Goal: Navigation & Orientation: Find specific page/section

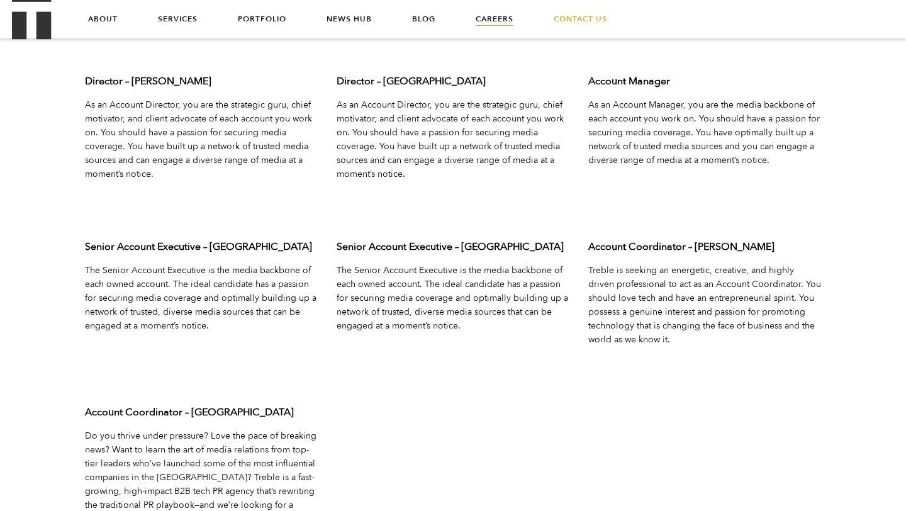
scroll to position [3982, 0]
